Goal: Task Accomplishment & Management: Manage account settings

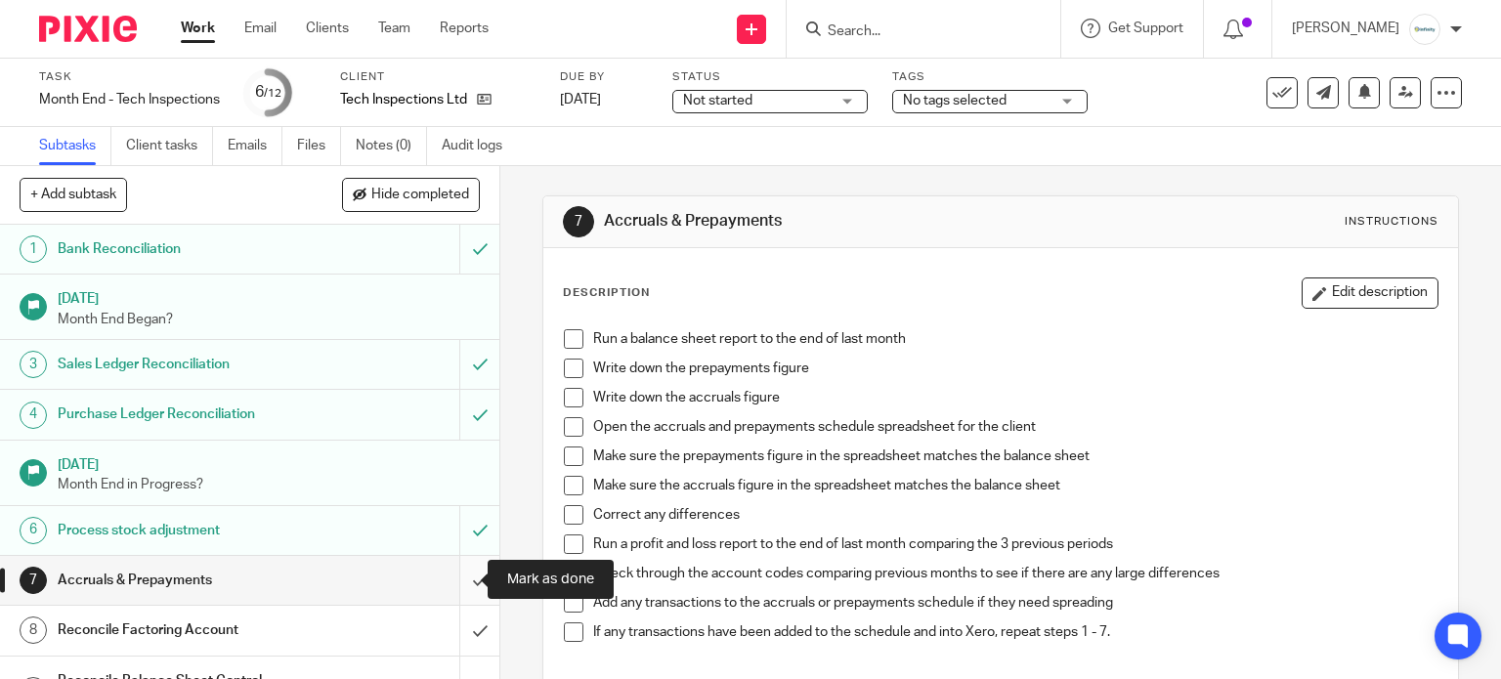
click at [459, 586] on input "submit" at bounding box center [249, 580] width 499 height 49
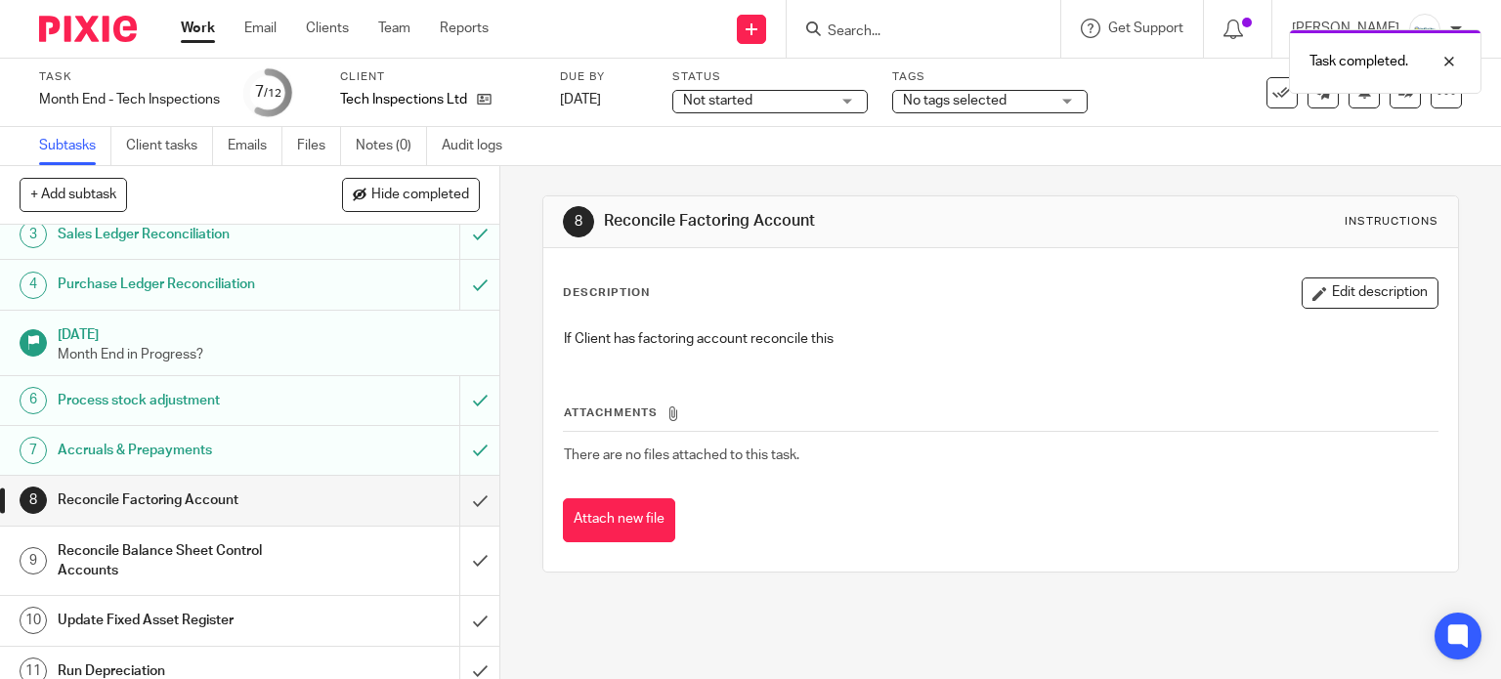
scroll to position [195, 0]
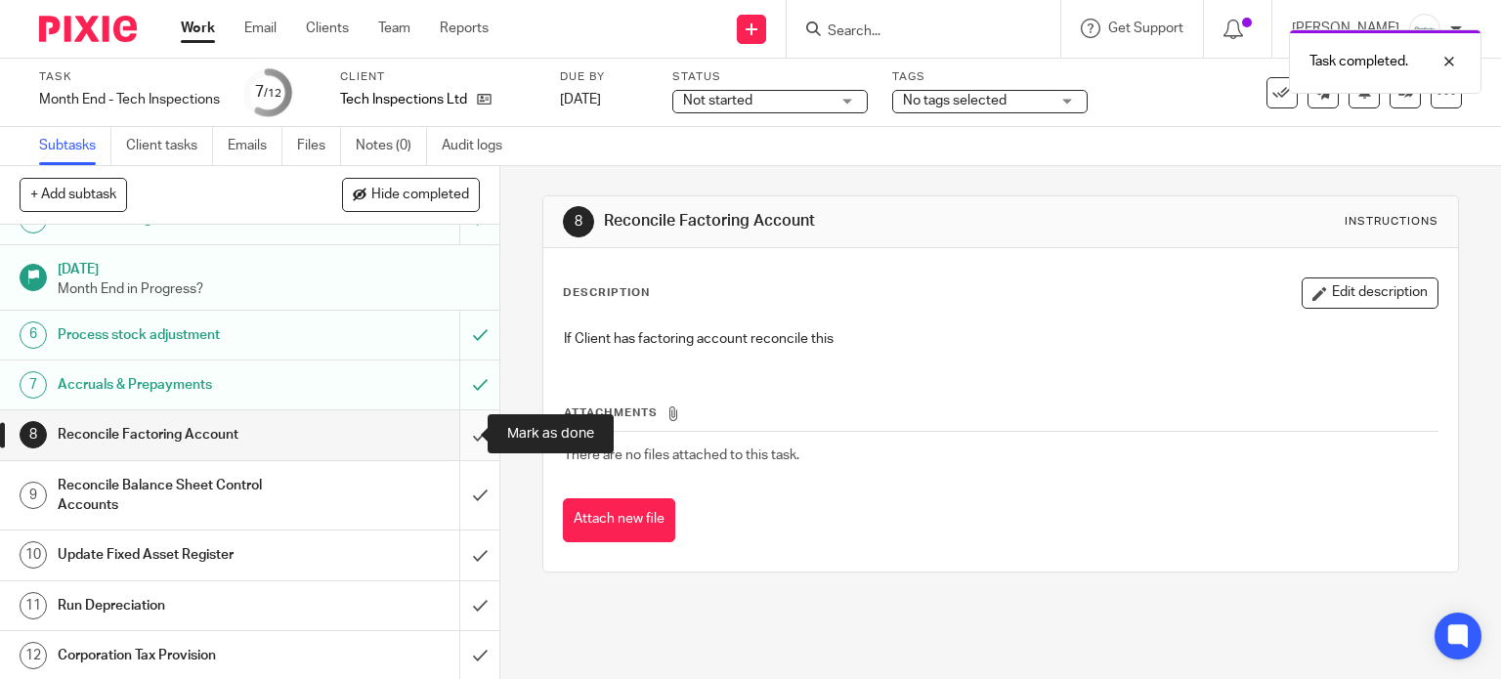
click at [460, 445] on input "submit" at bounding box center [249, 434] width 499 height 49
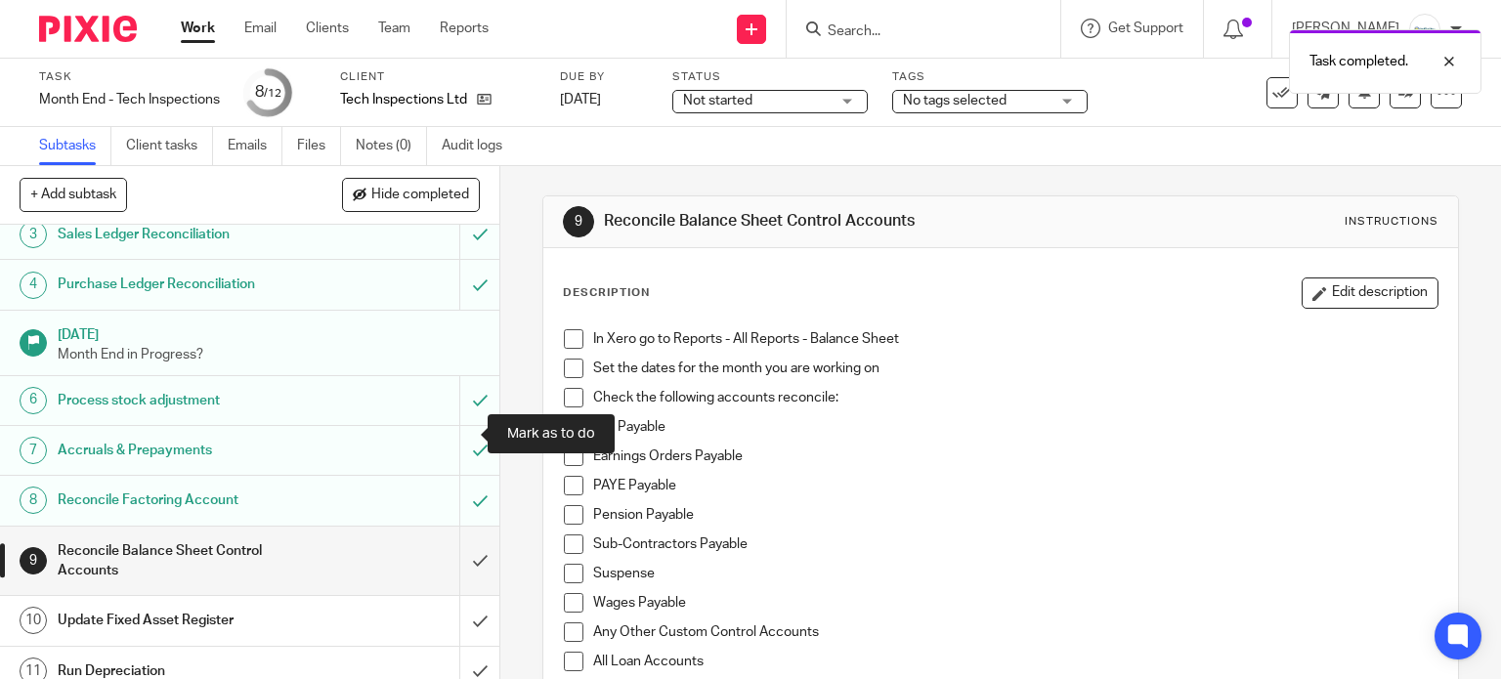
scroll to position [195, 0]
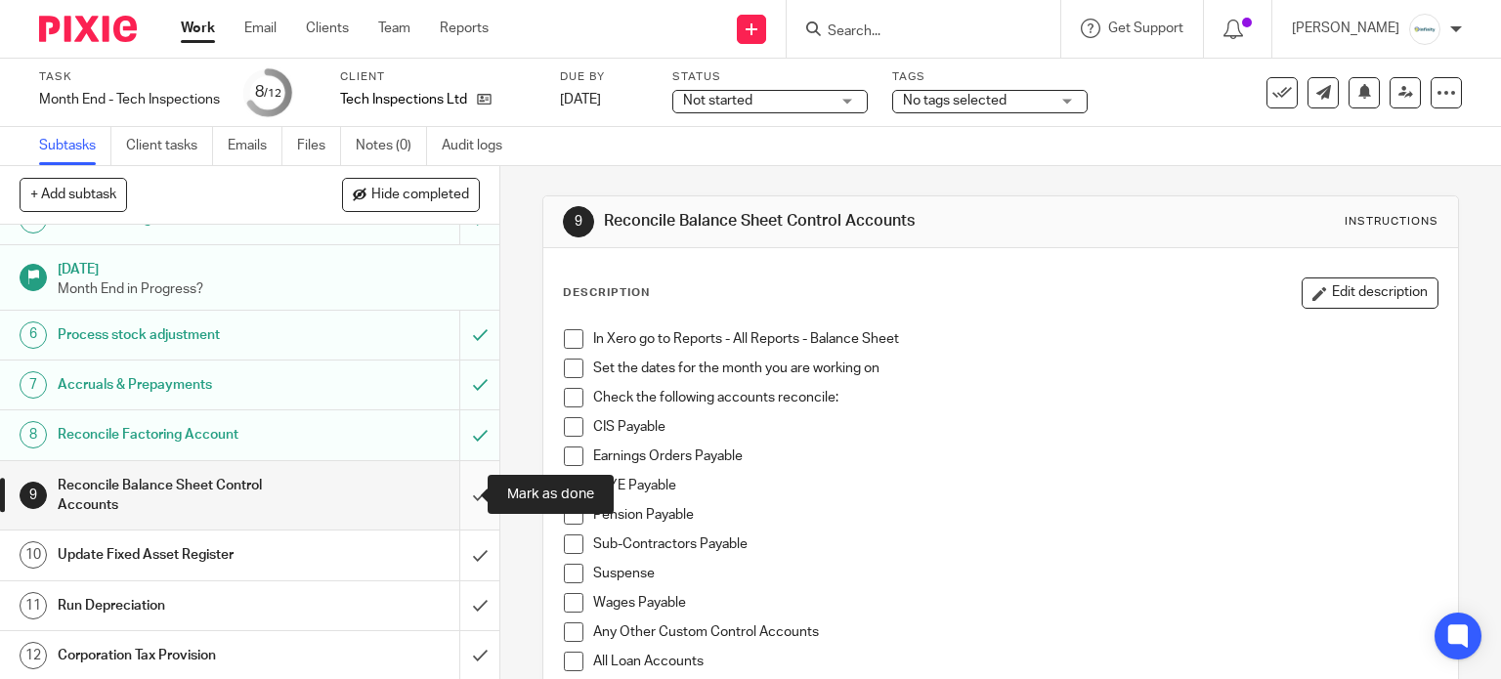
click at [446, 500] on input "submit" at bounding box center [249, 495] width 499 height 69
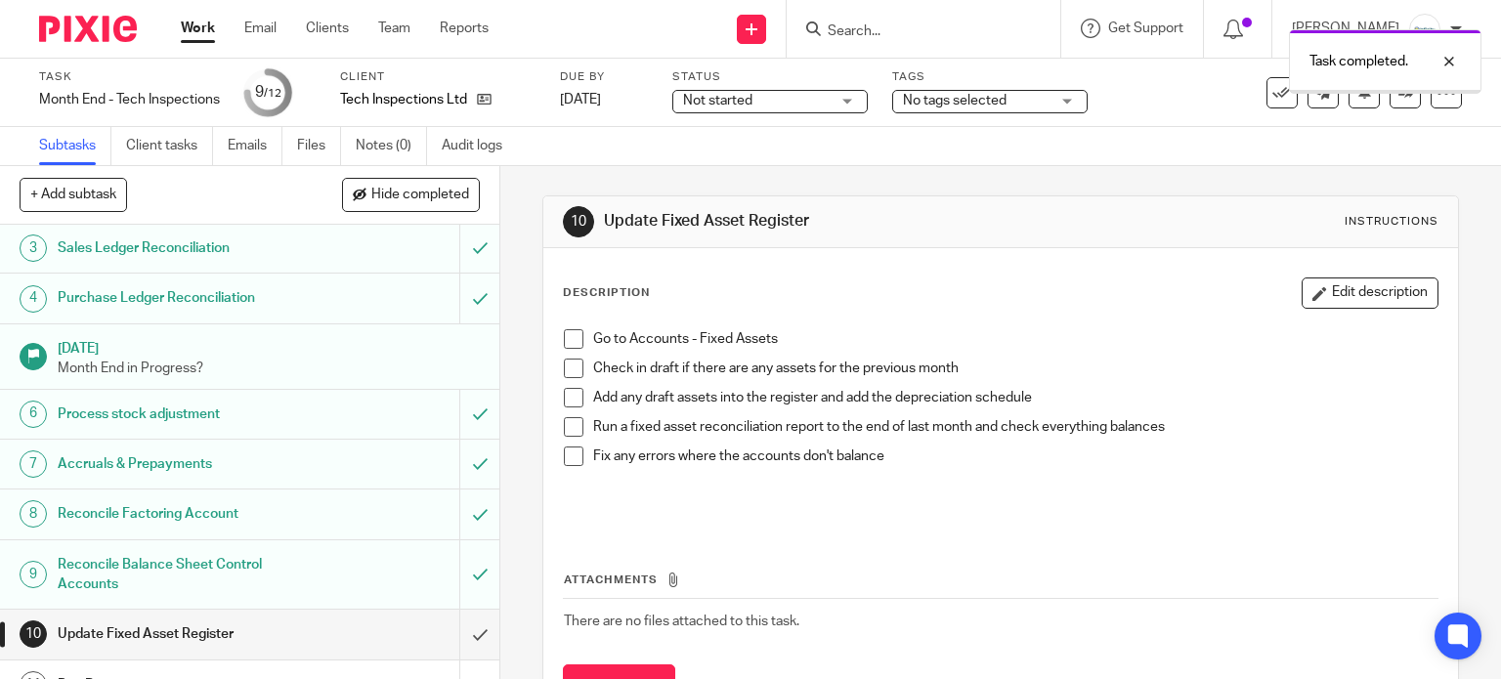
scroll to position [195, 0]
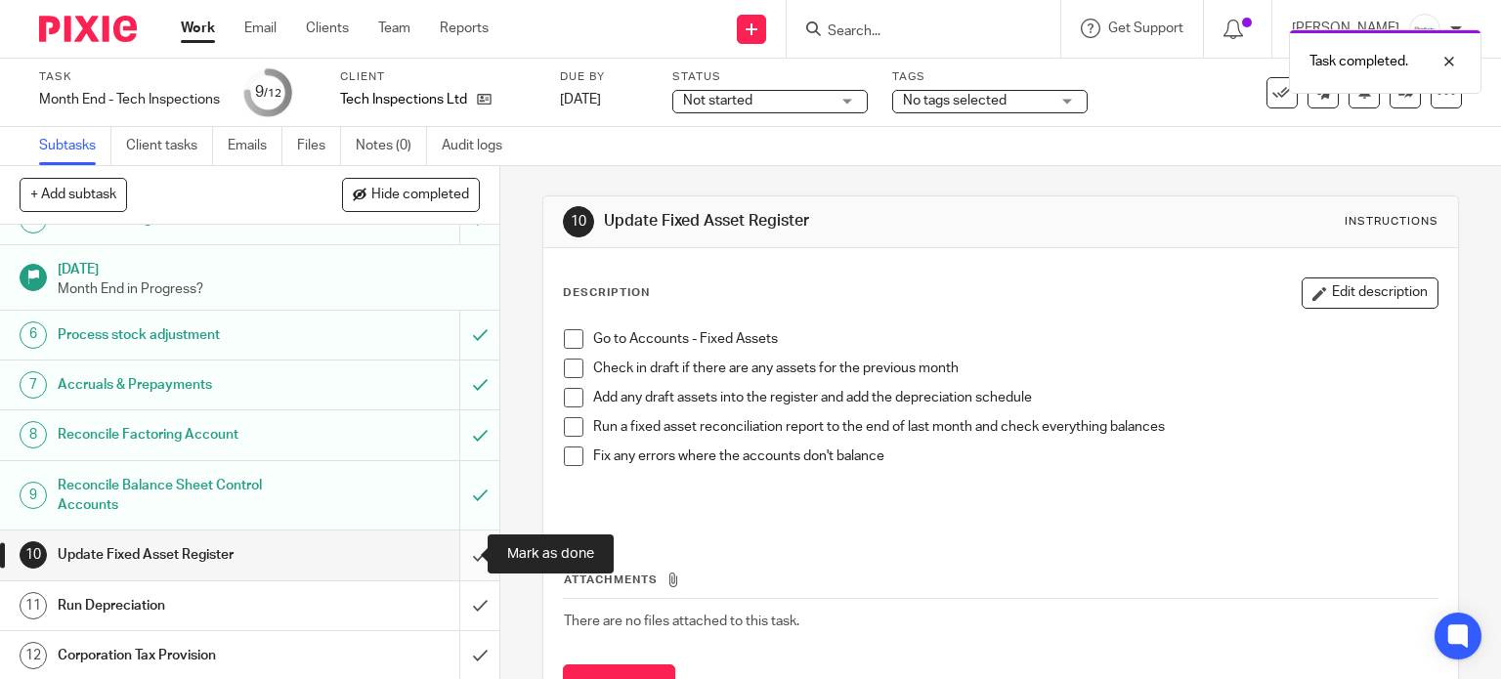
click at [452, 551] on input "submit" at bounding box center [249, 555] width 499 height 49
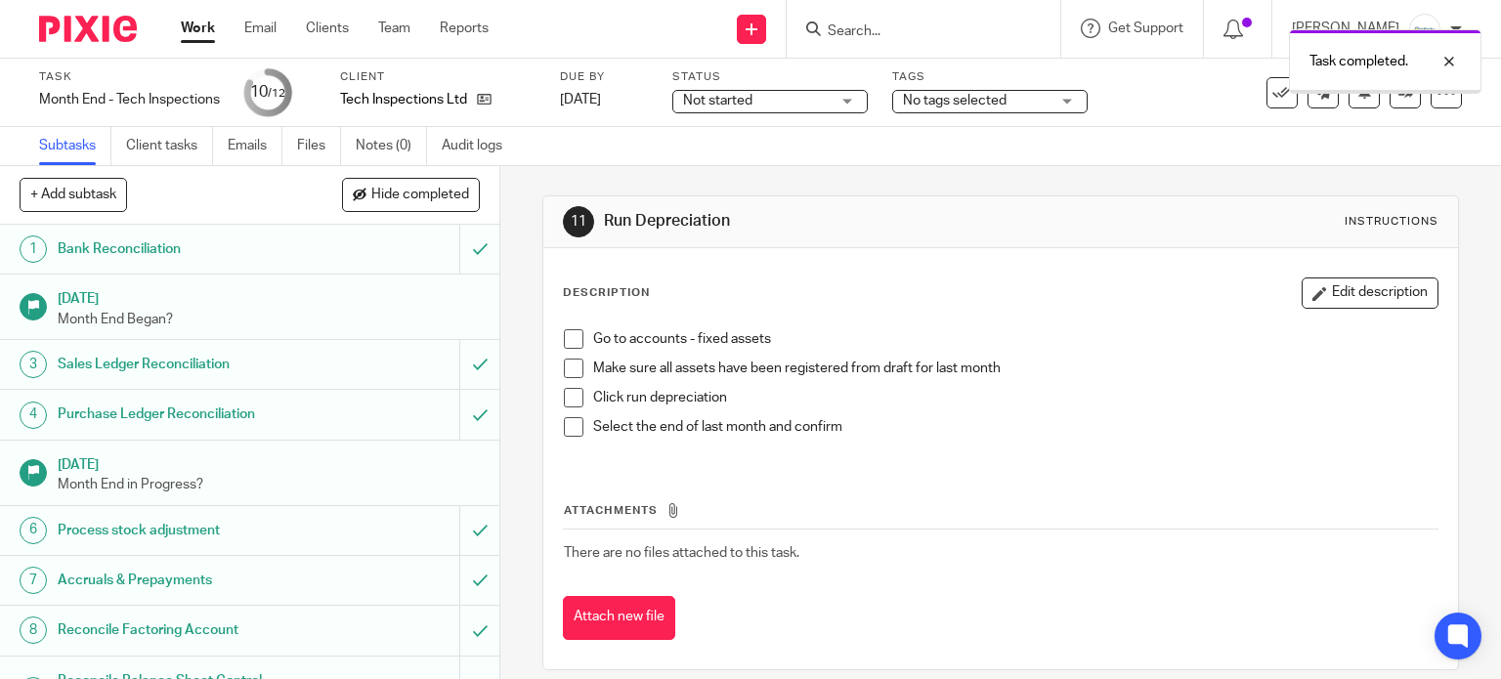
scroll to position [195, 0]
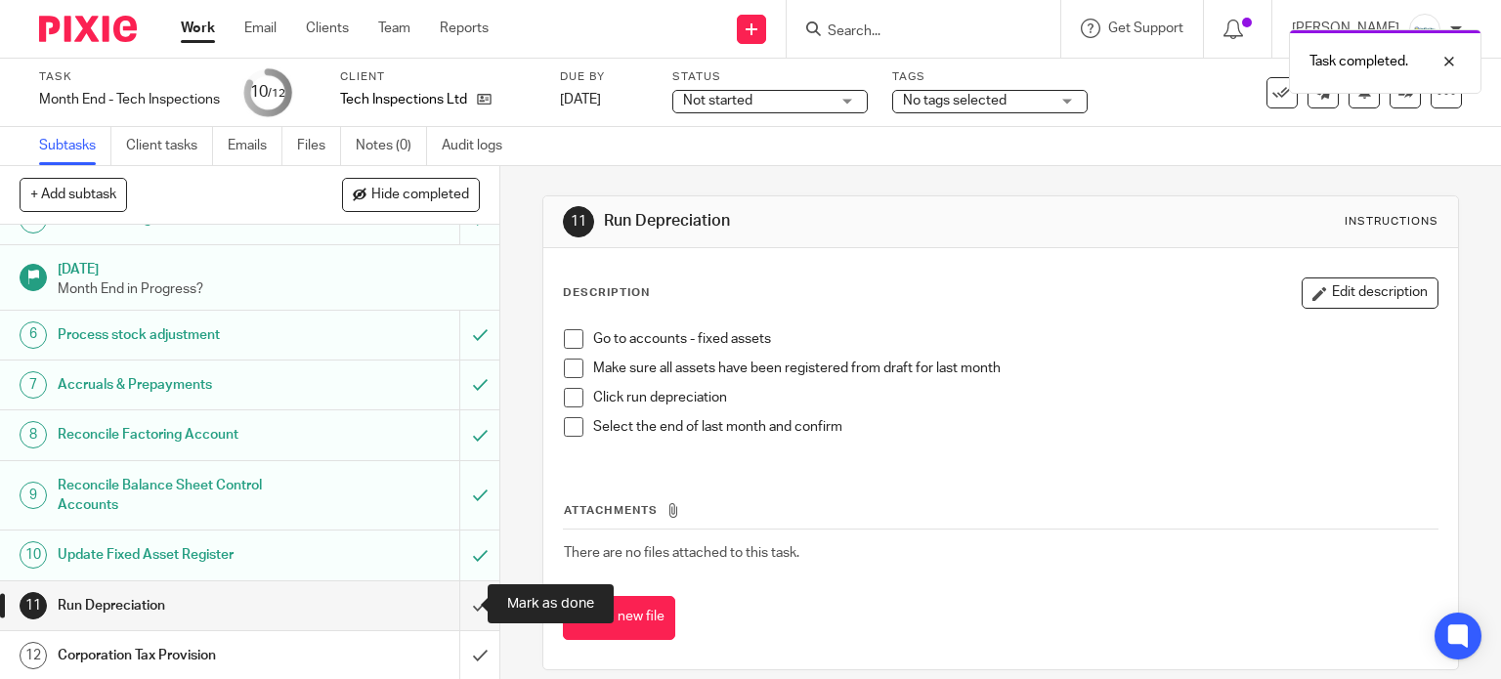
click at [454, 613] on input "submit" at bounding box center [249, 605] width 499 height 49
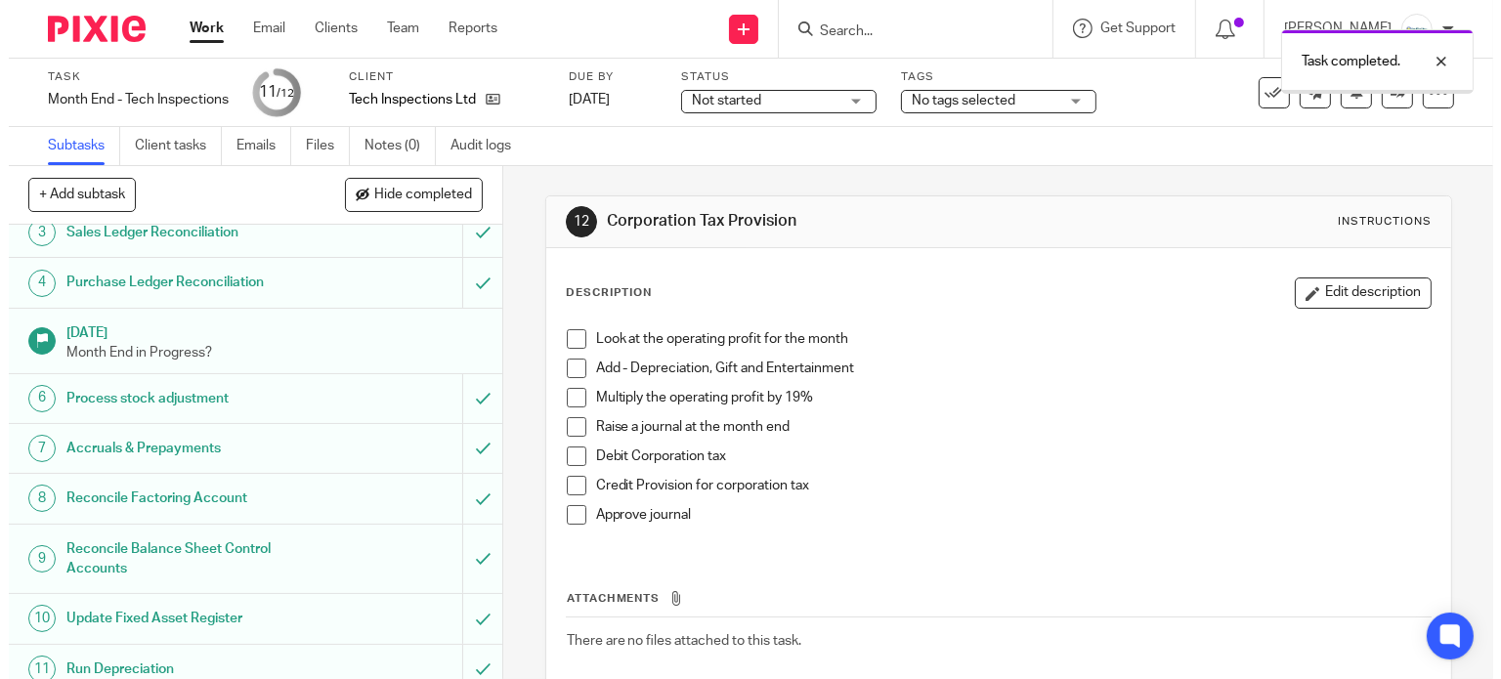
scroll to position [195, 0]
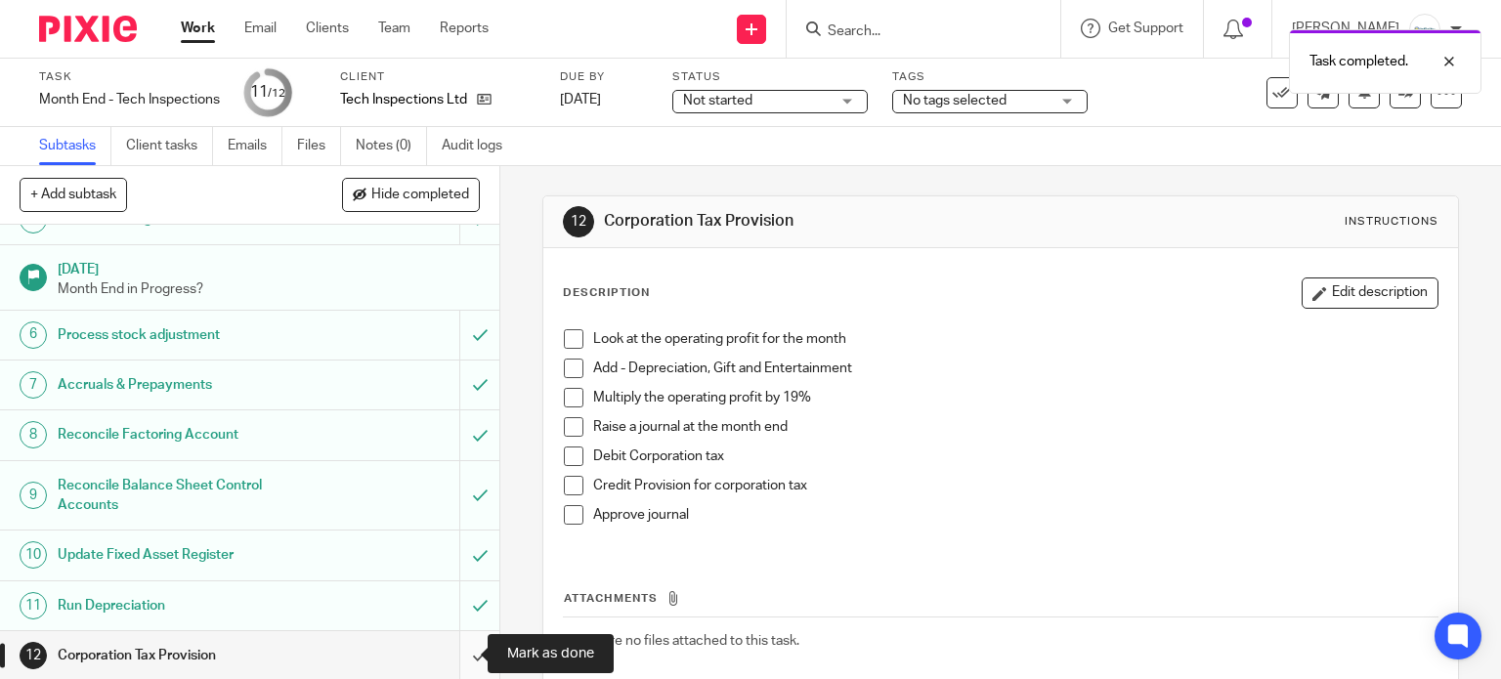
click at [461, 647] on input "submit" at bounding box center [249, 655] width 499 height 49
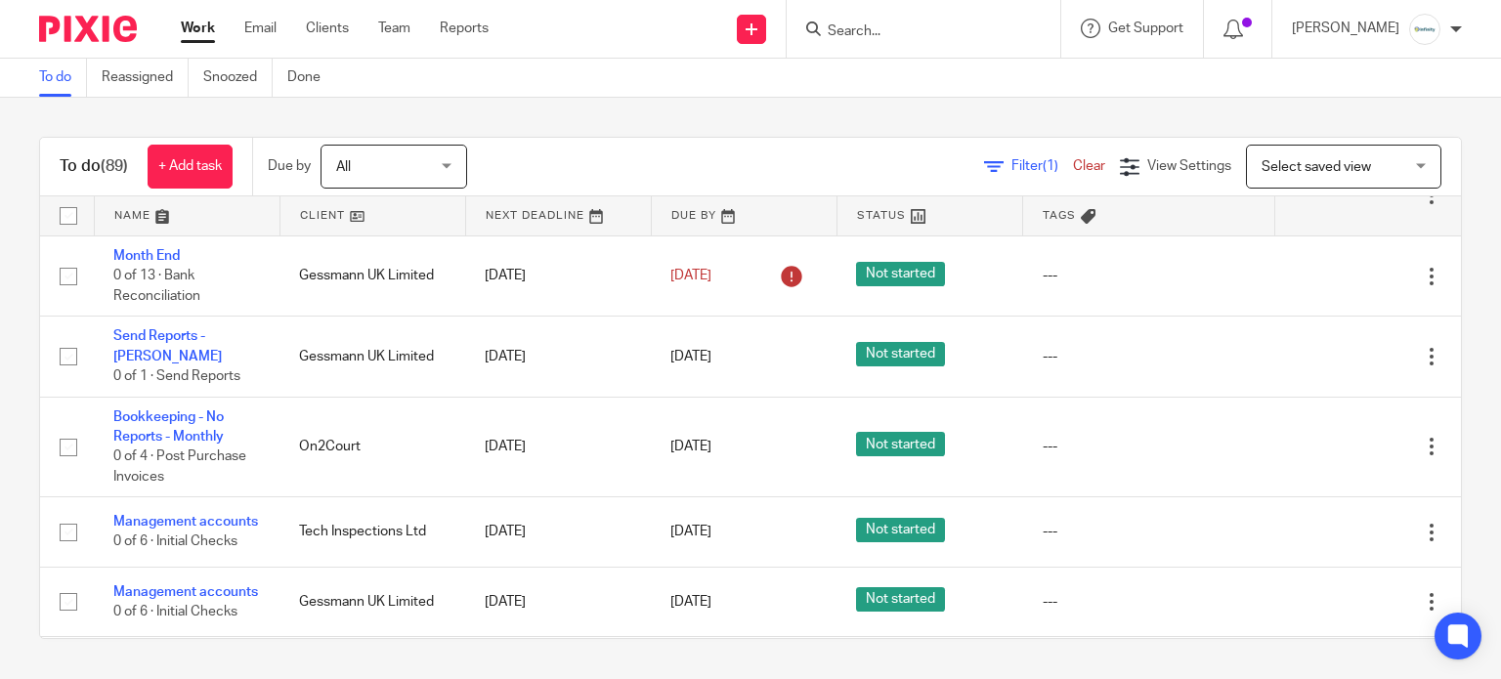
scroll to position [1432, 0]
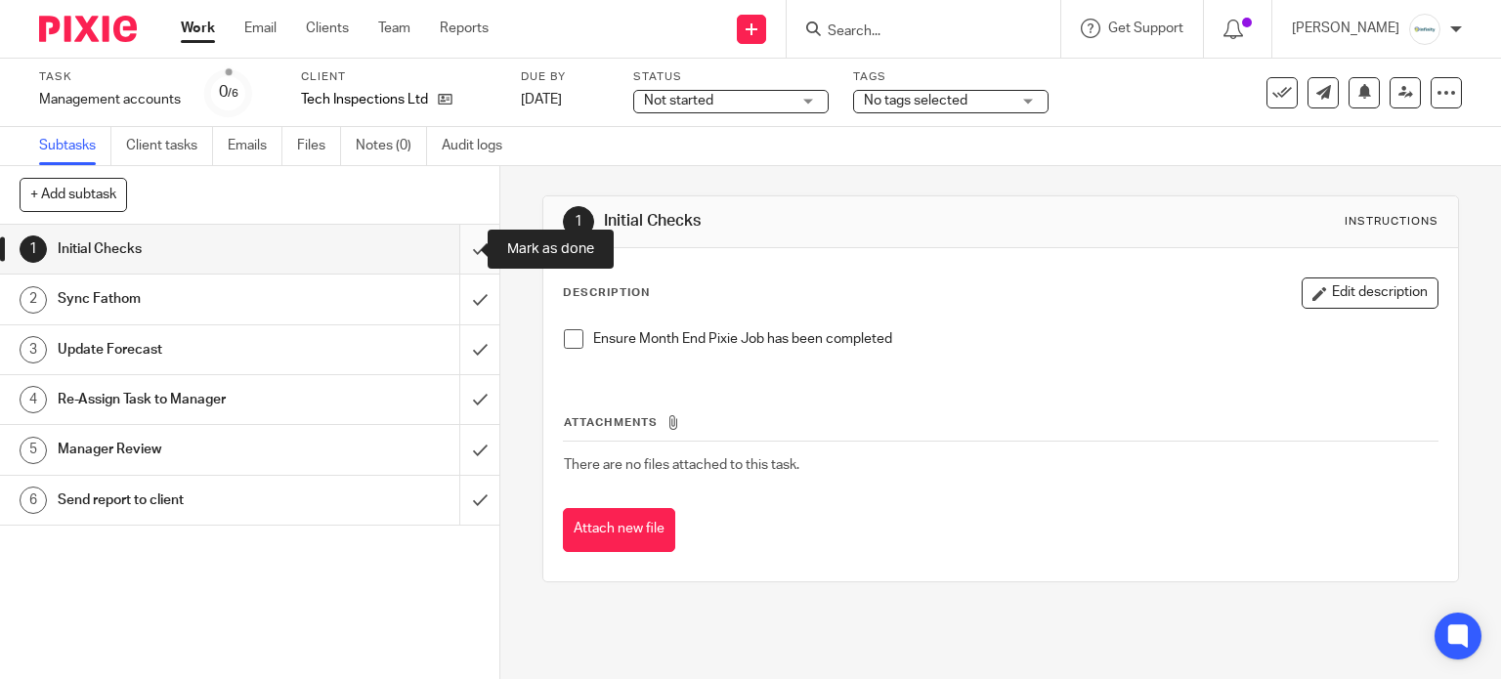
click at [465, 253] on input "submit" at bounding box center [249, 249] width 499 height 49
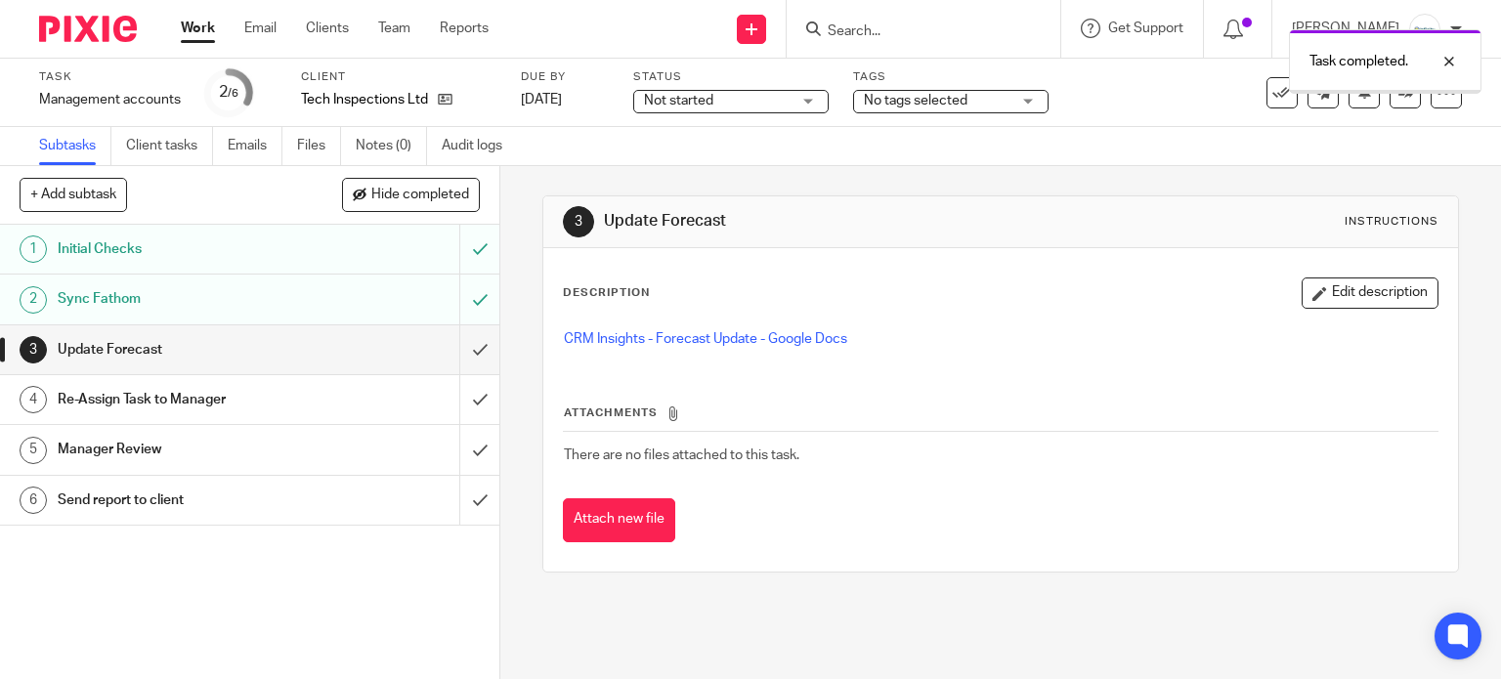
click at [454, 355] on input "submit" at bounding box center [249, 349] width 499 height 49
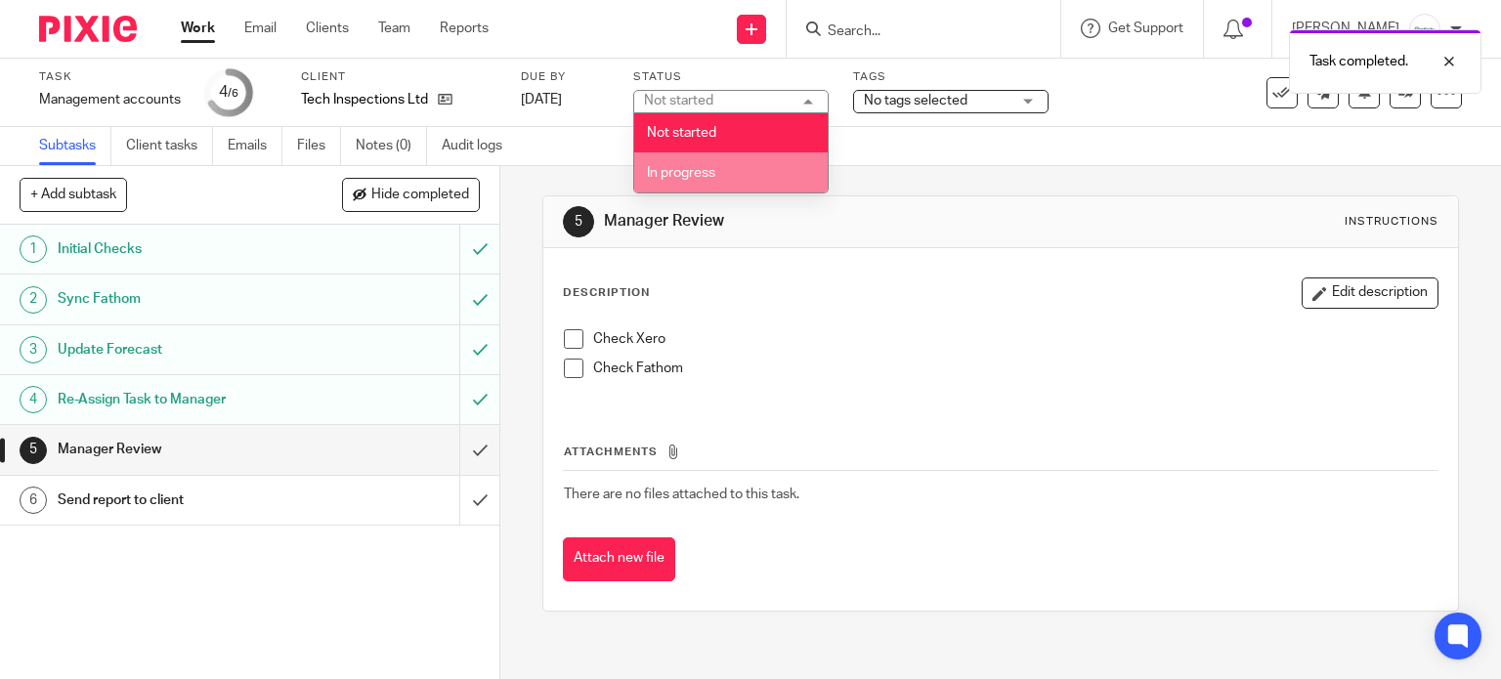
click at [704, 165] on li "In progress" at bounding box center [730, 172] width 193 height 40
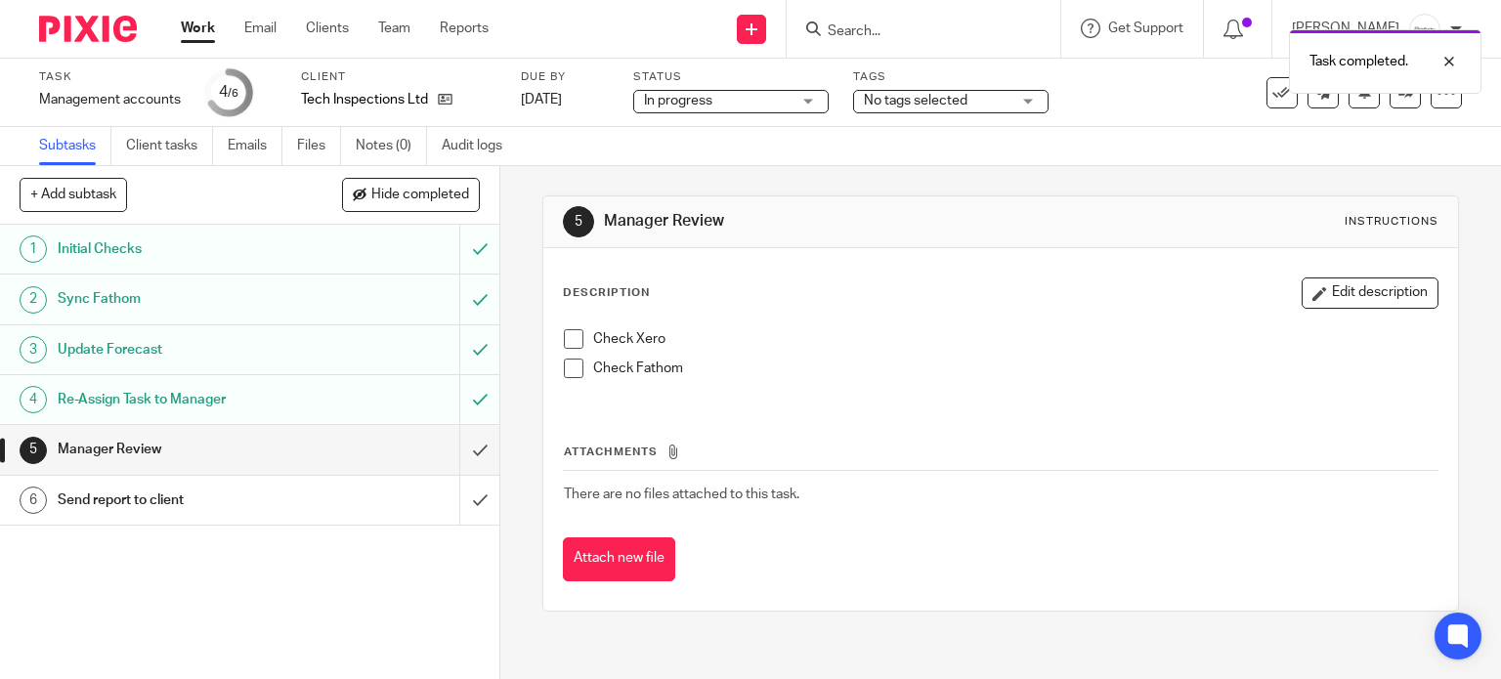
click at [929, 102] on span "No tags selected" at bounding box center [916, 101] width 104 height 14
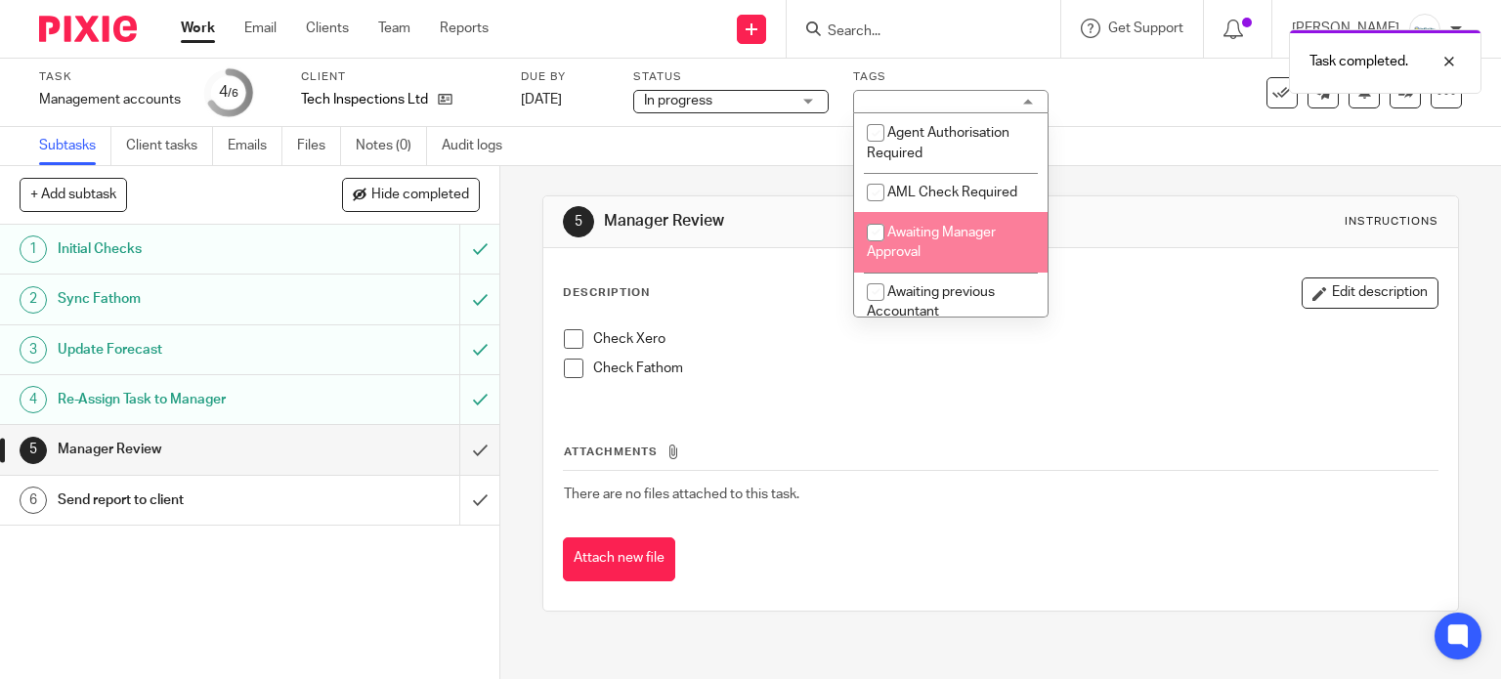
click at [957, 222] on li "Awaiting Manager Approval" at bounding box center [950, 242] width 193 height 60
checkbox input "true"
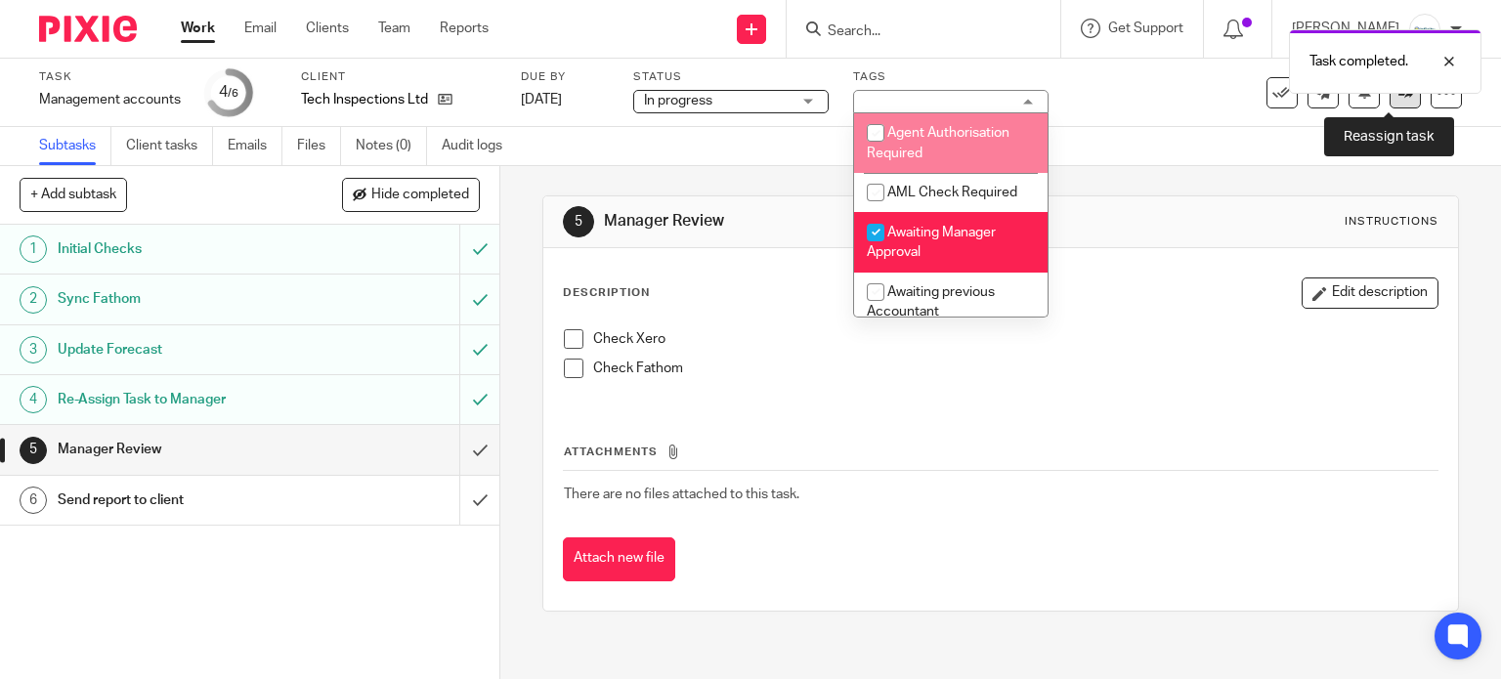
click at [1389, 101] on link at bounding box center [1404, 92] width 31 height 31
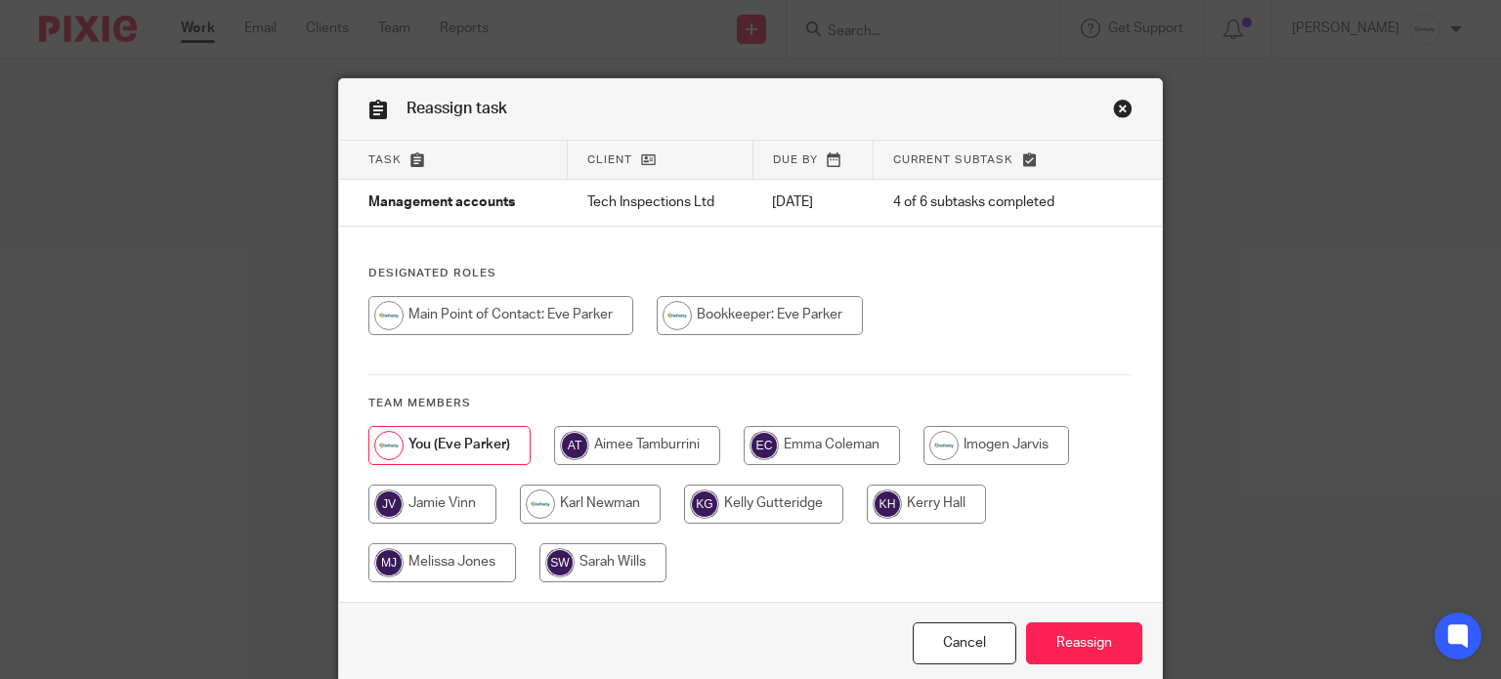
click at [625, 500] on input "radio" at bounding box center [590, 504] width 141 height 39
radio input "true"
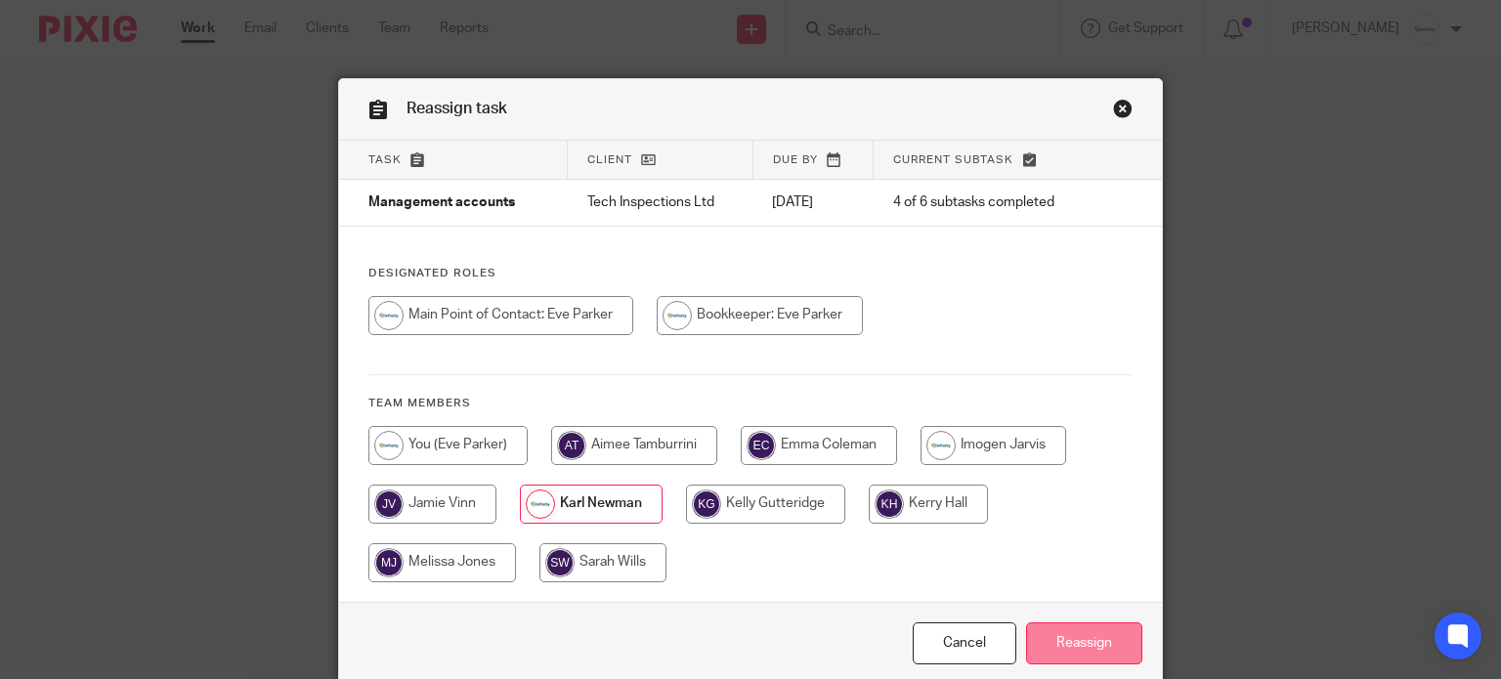
click at [1087, 636] on input "Reassign" at bounding box center [1084, 643] width 116 height 42
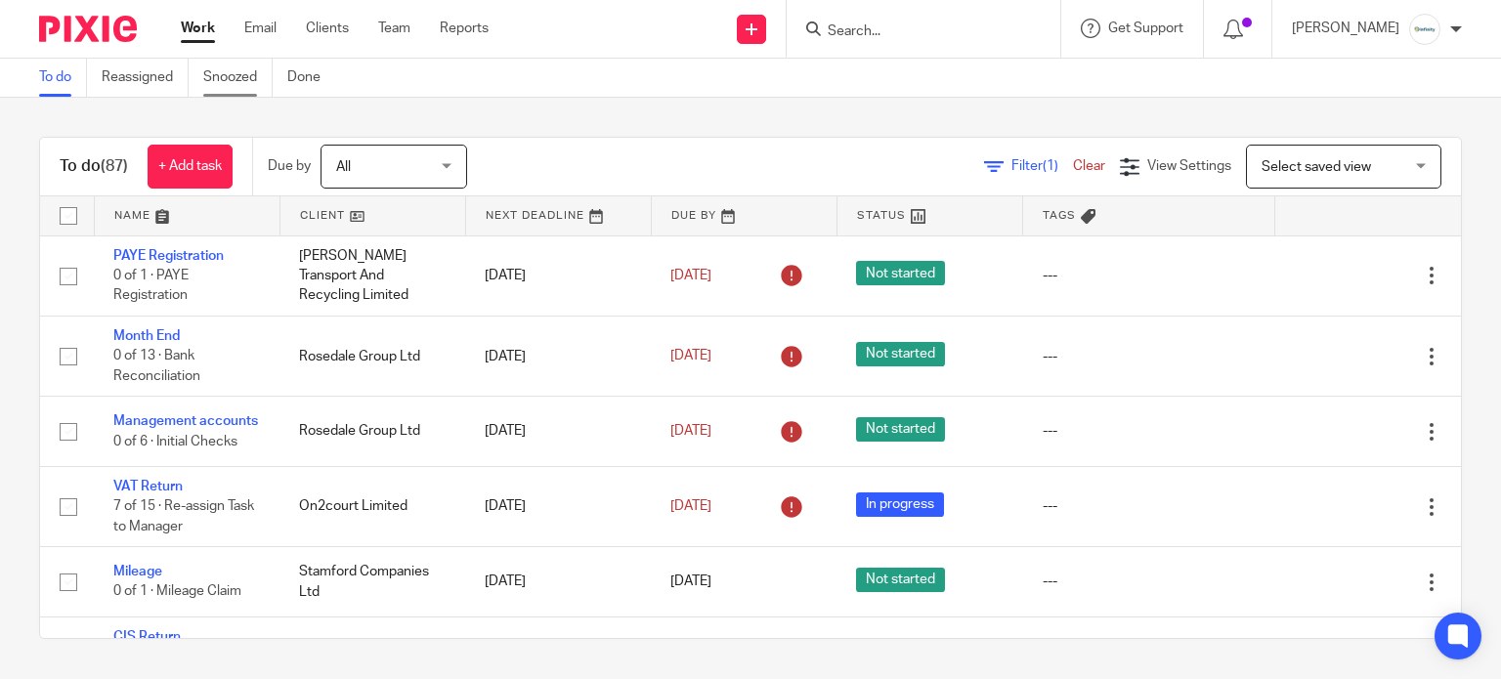
click at [224, 78] on link "Snoozed" at bounding box center [237, 78] width 69 height 38
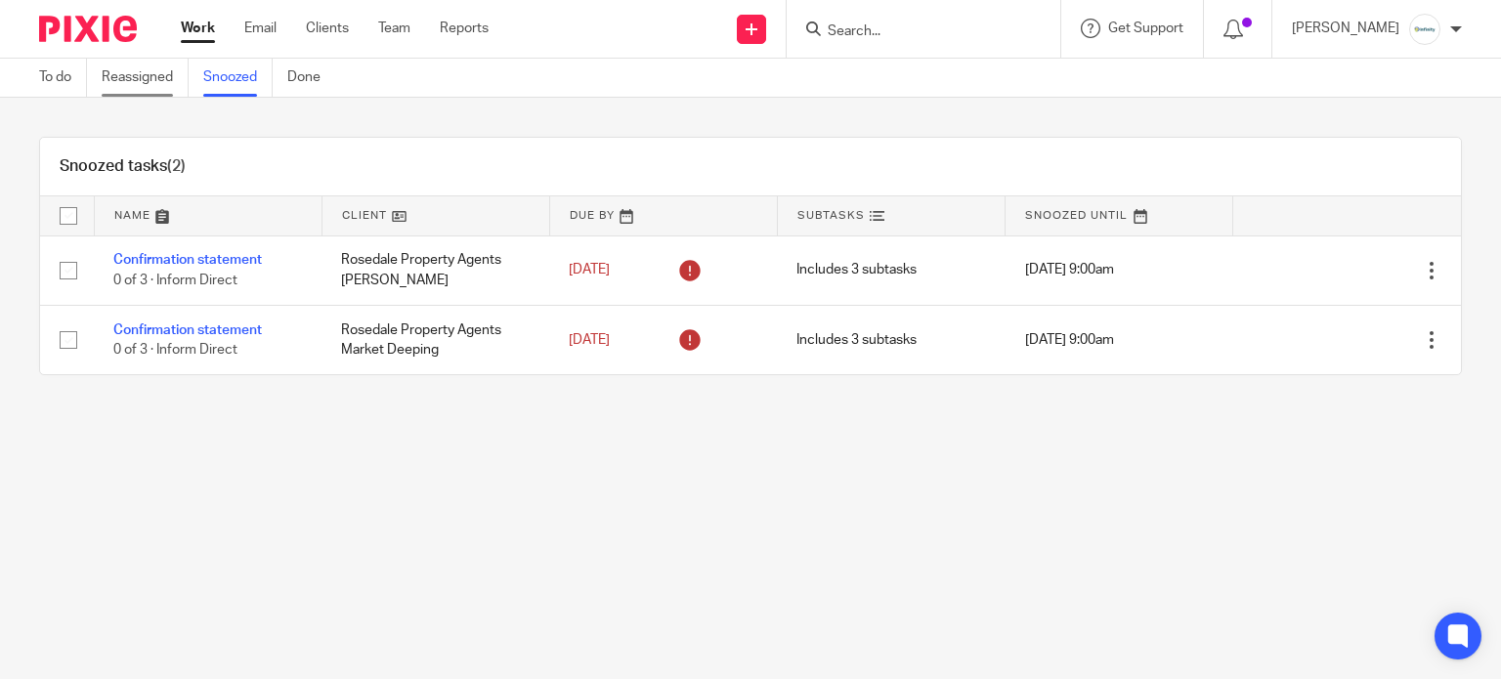
click at [156, 69] on link "Reassigned" at bounding box center [145, 78] width 87 height 38
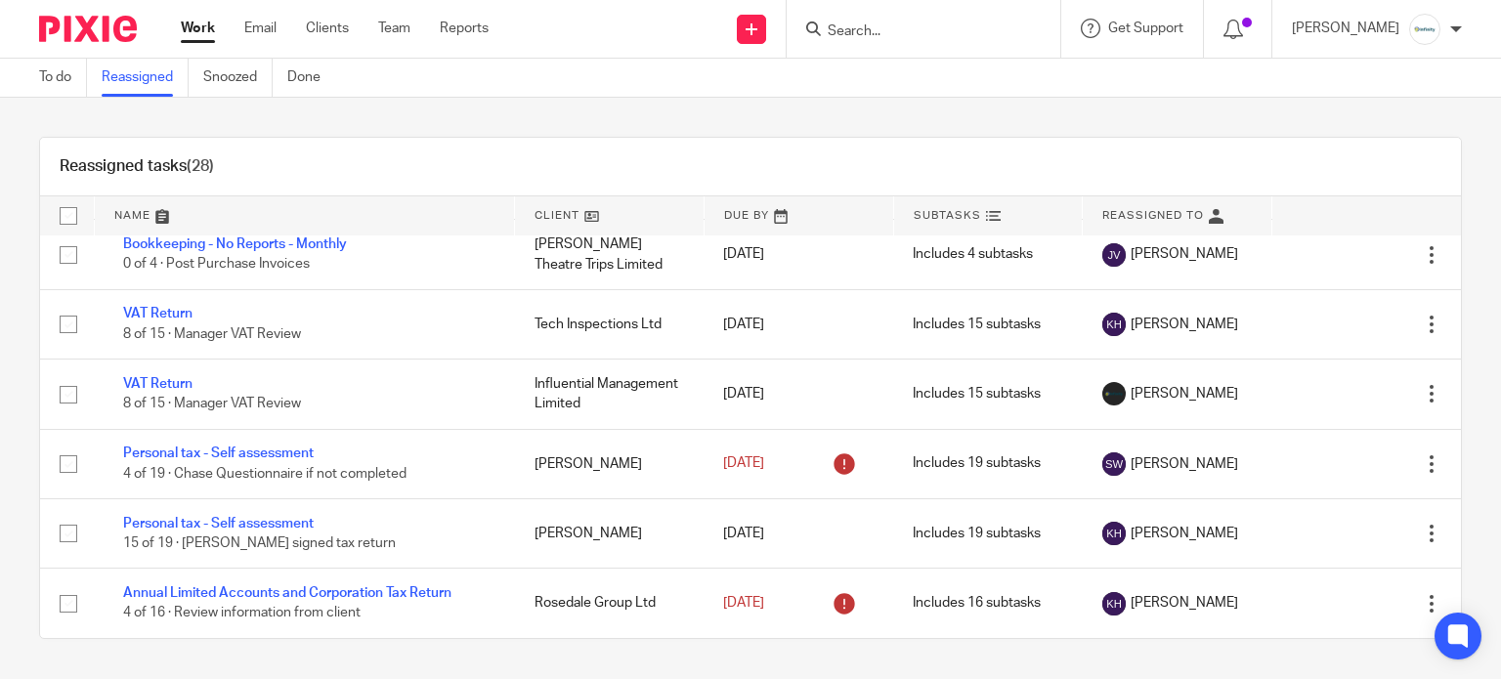
scroll to position [1566, 0]
